Goal: Task Accomplishment & Management: Manage account settings

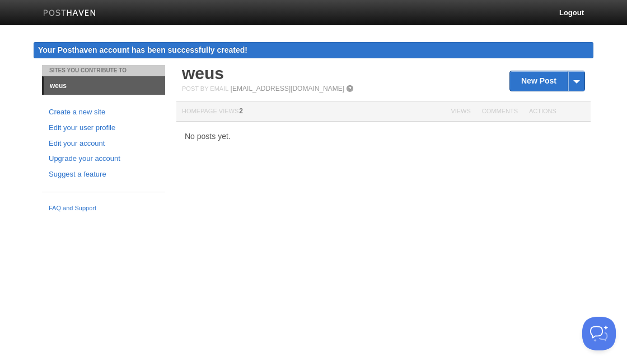
click at [58, 85] on link "weus" at bounding box center [104, 86] width 121 height 18
click at [61, 110] on link "Create a new site" at bounding box center [104, 112] width 110 height 12
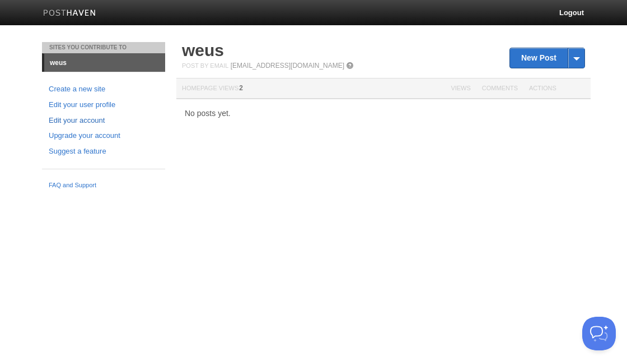
click at [79, 120] on link "Edit your account" at bounding box center [104, 121] width 110 height 12
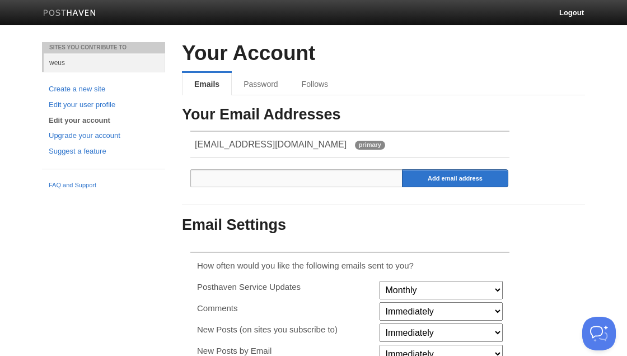
click at [230, 187] on input "email" at bounding box center [296, 178] width 213 height 18
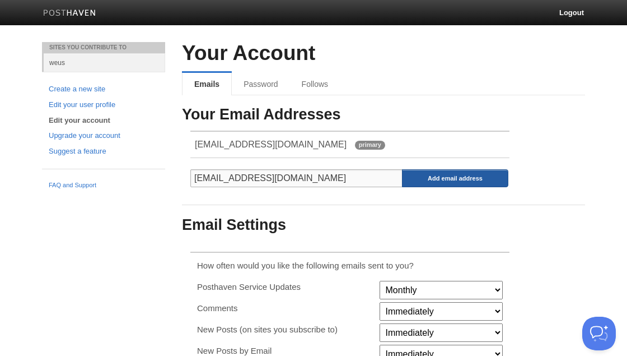
type input "ph2@weus.cc"
click at [477, 183] on input "Add email address" at bounding box center [455, 178] width 106 height 18
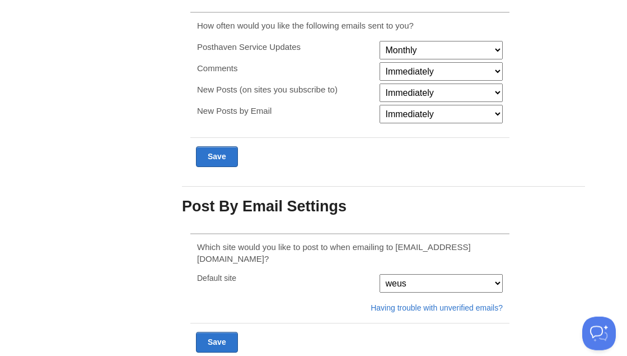
scroll to position [309, 0]
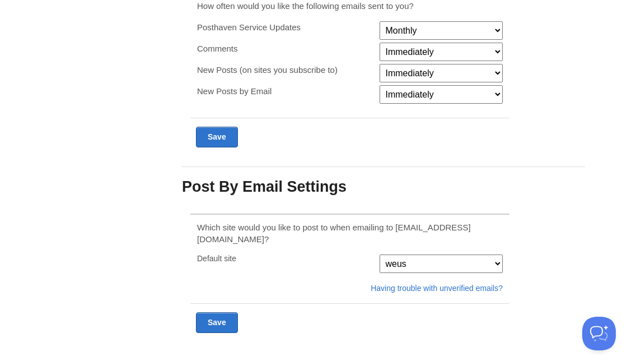
click at [380, 254] on select "weus" at bounding box center [441, 263] width 123 height 18
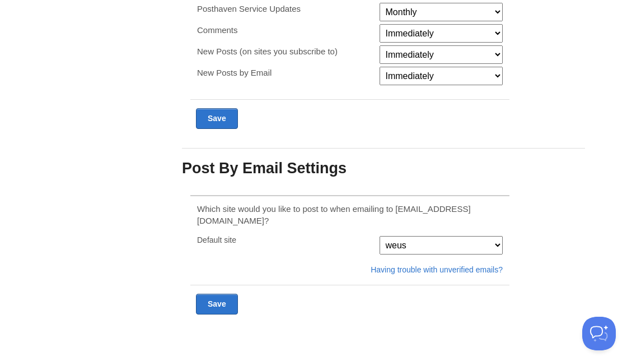
scroll to position [286, 0]
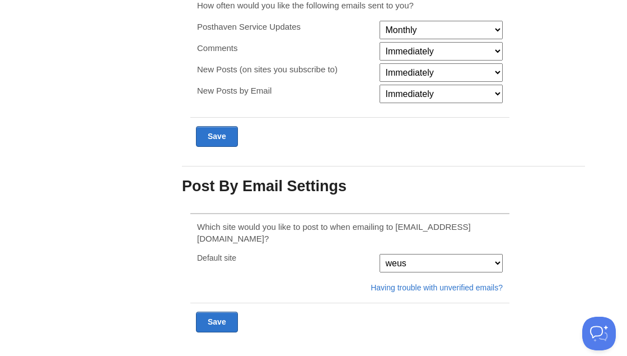
click at [395, 297] on form "Which site would you like to post to when emailing to post@posthaven.com? Defau…" at bounding box center [349, 277] width 319 height 128
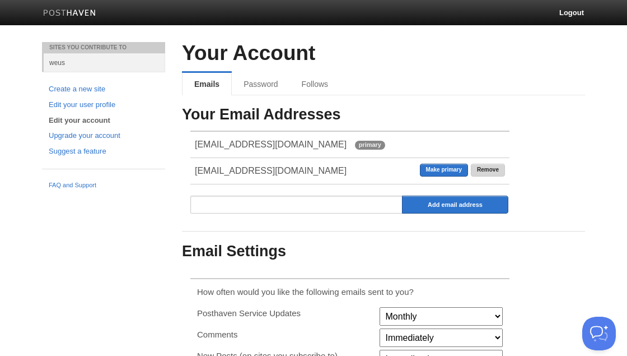
click at [497, 171] on link "Remove" at bounding box center [488, 170] width 34 height 13
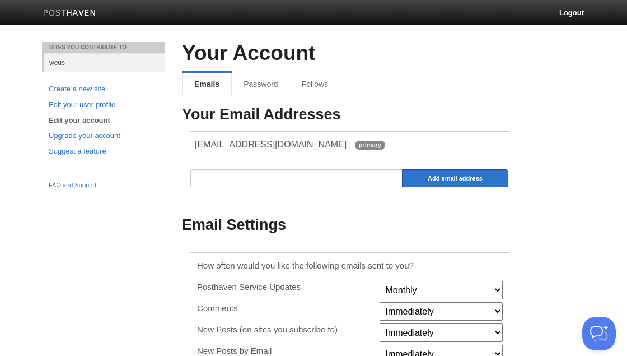
click at [96, 134] on link "Upgrade your account" at bounding box center [104, 136] width 110 height 12
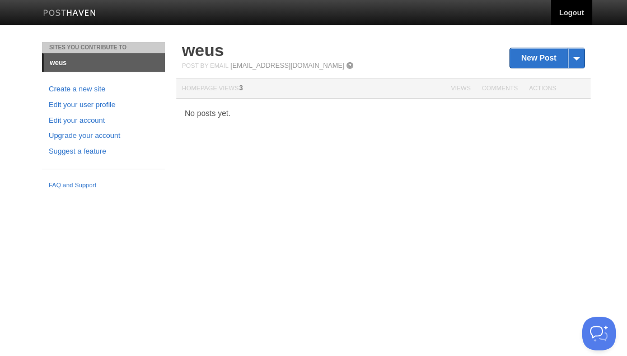
click at [572, 16] on link "Logout" at bounding box center [571, 12] width 41 height 25
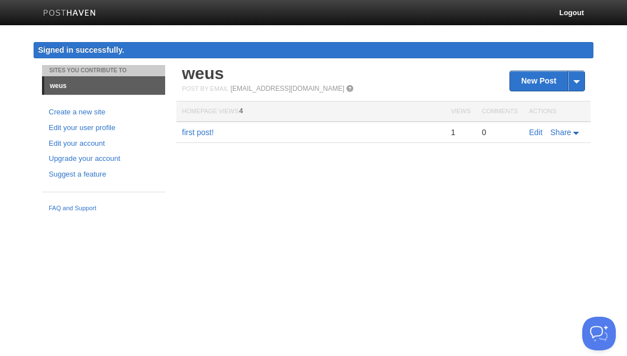
click at [60, 84] on link "weus" at bounding box center [104, 86] width 121 height 18
click at [194, 131] on link "first post!" at bounding box center [198, 132] width 32 height 9
click at [300, 1] on nav "Logout" at bounding box center [314, 12] width 560 height 25
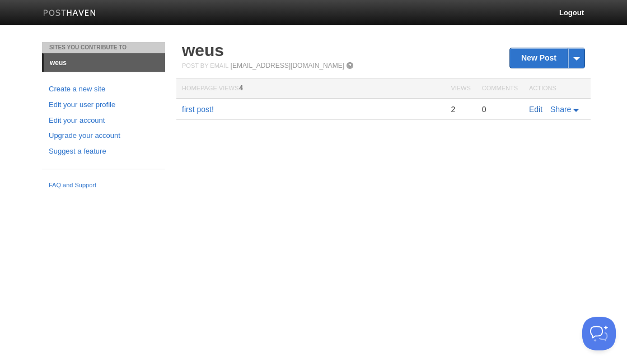
click at [536, 108] on link "Edit" at bounding box center [535, 109] width 13 height 9
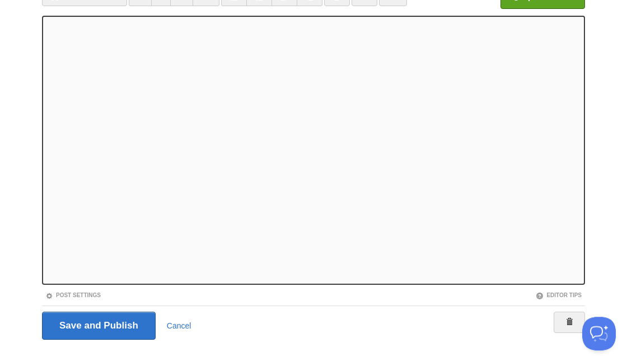
scroll to position [114, 0]
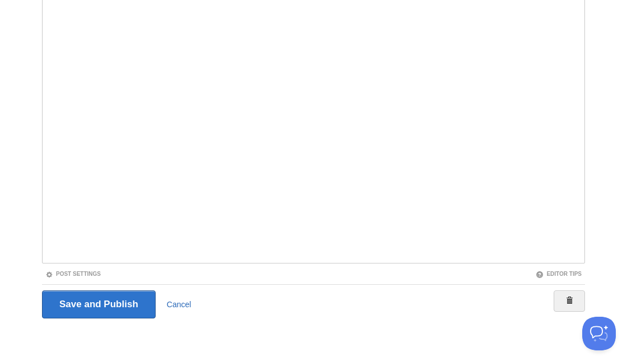
click at [185, 301] on link "Cancel" at bounding box center [179, 304] width 25 height 9
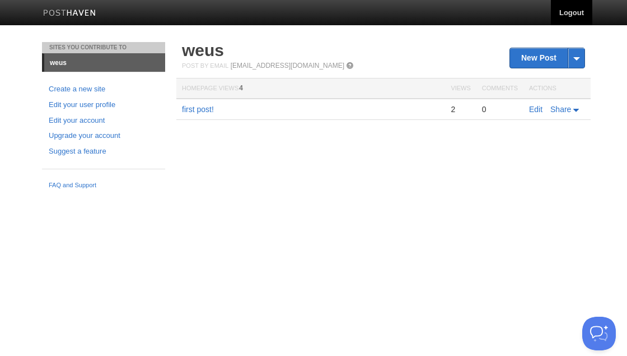
click at [575, 13] on link "Logout" at bounding box center [571, 12] width 41 height 25
